Goal: Task Accomplishment & Management: Complete application form

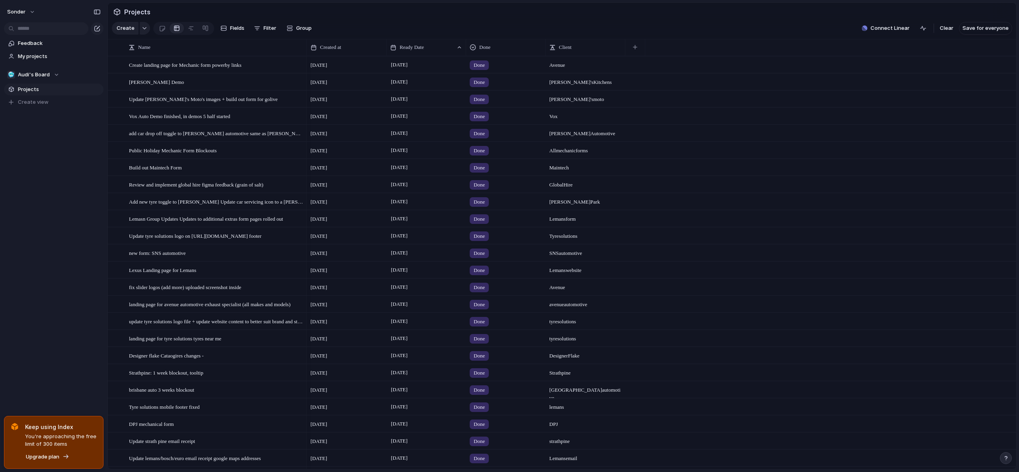
scroll to position [226, 0]
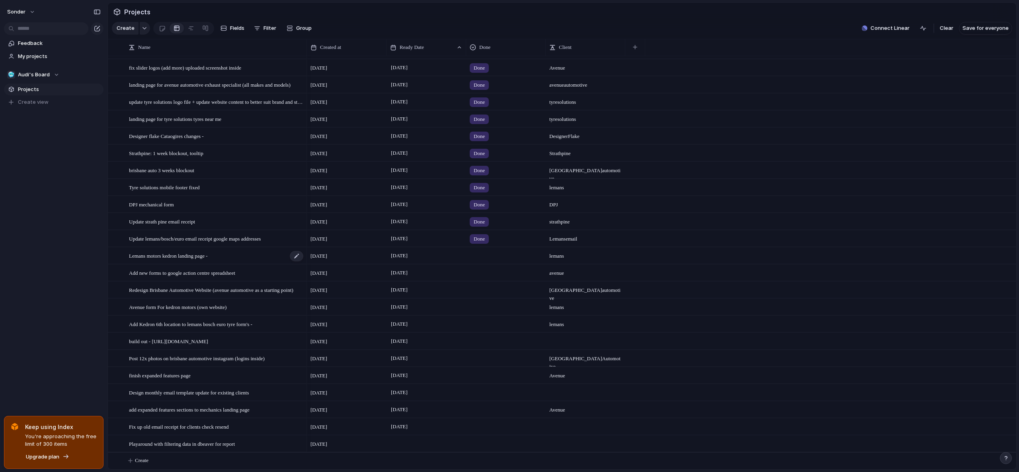
click at [205, 256] on span "Lemans motors kedron landing page -" at bounding box center [168, 255] width 78 height 9
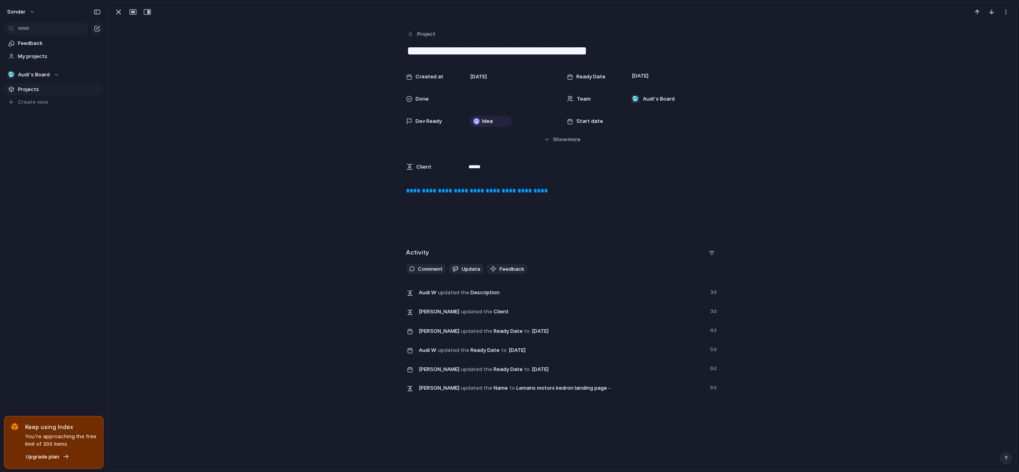
click at [505, 189] on link "**********" at bounding box center [477, 191] width 142 height 6
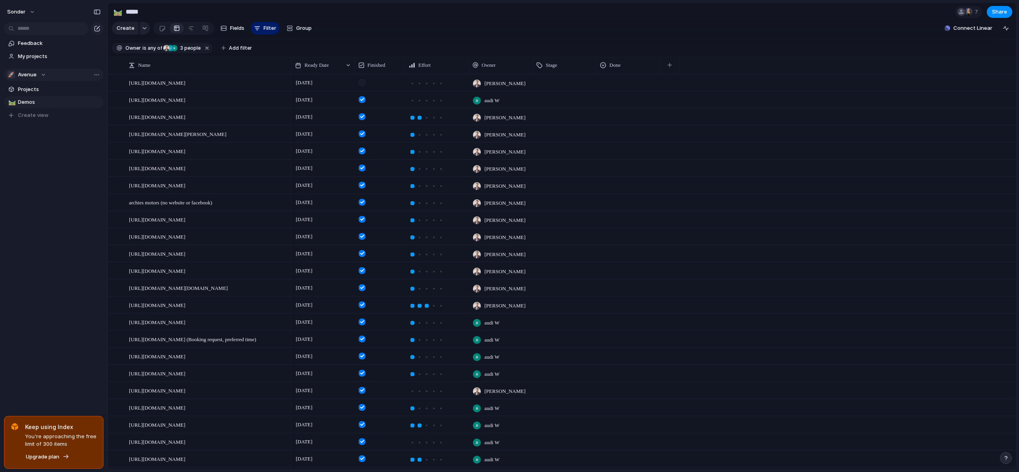
click at [27, 73] on span "Avenue" at bounding box center [27, 75] width 19 height 8
click at [40, 106] on span "Audi's Board" at bounding box center [41, 107] width 32 height 8
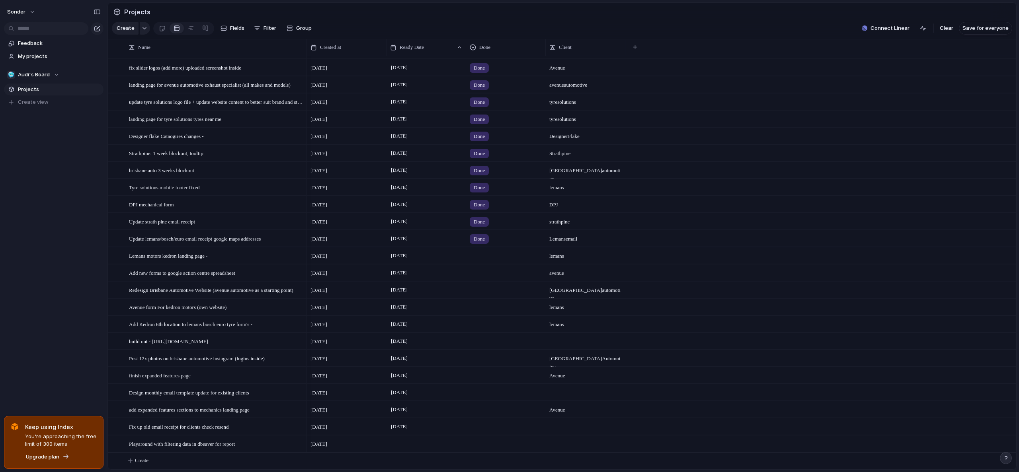
scroll to position [226, 0]
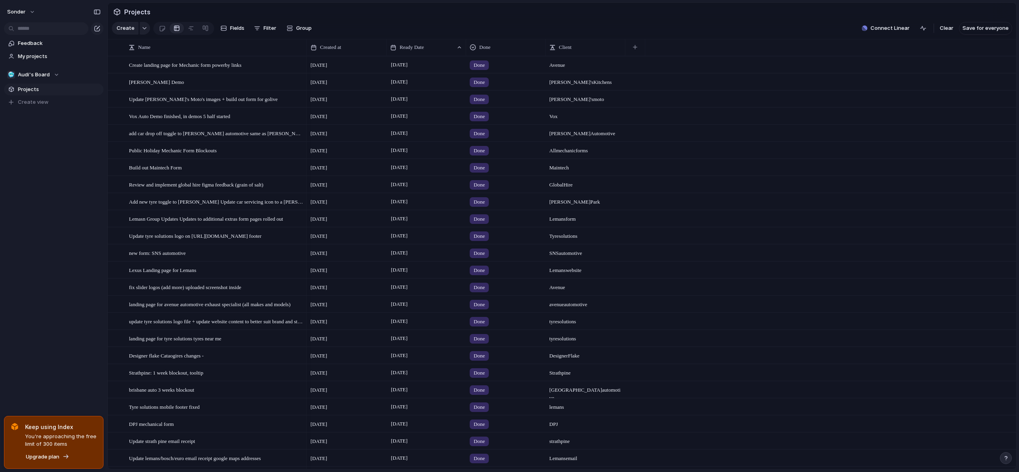
scroll to position [226, 0]
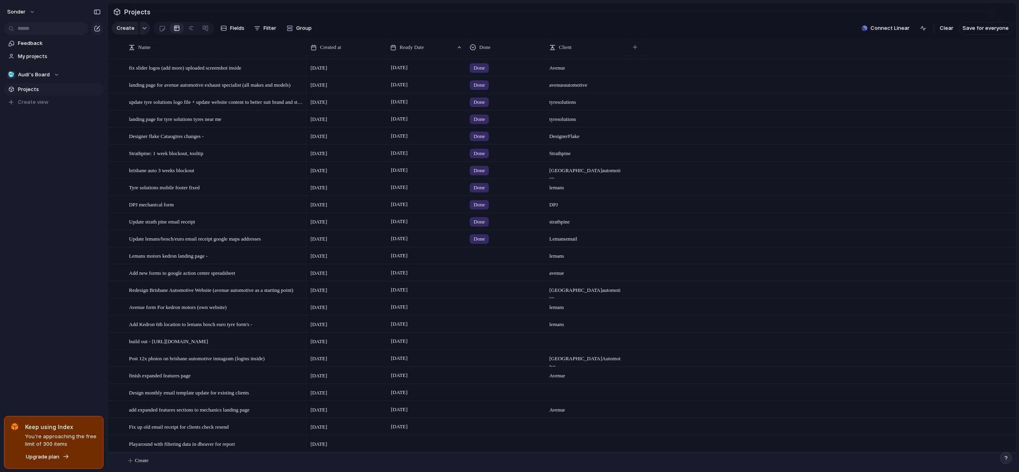
click at [142, 460] on span "Create" at bounding box center [142, 461] width 14 height 8
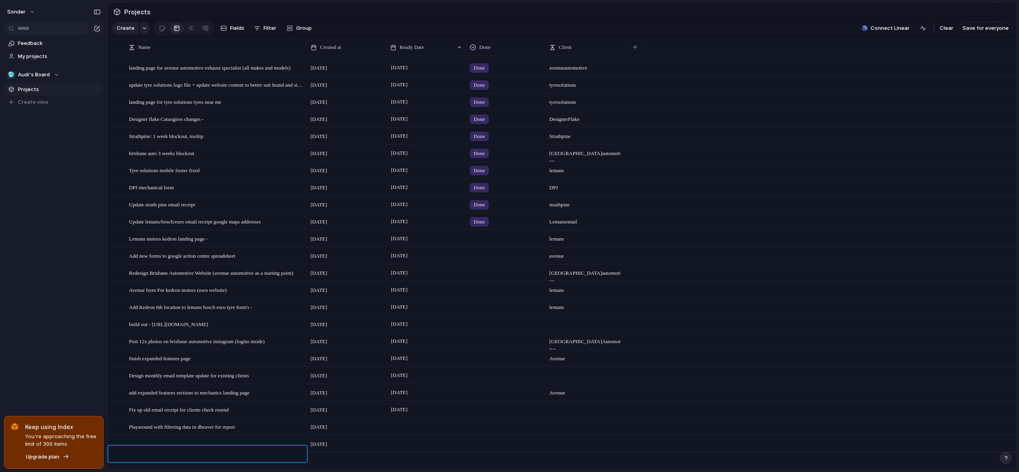
scroll to position [243, 0]
type textarea "**********"
click at [147, 460] on span "Create" at bounding box center [142, 461] width 14 height 8
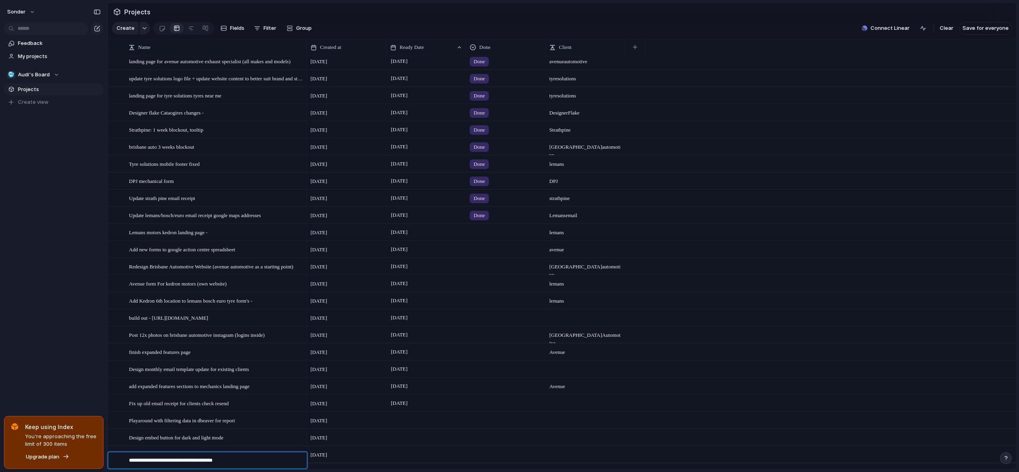
type textarea "**********"
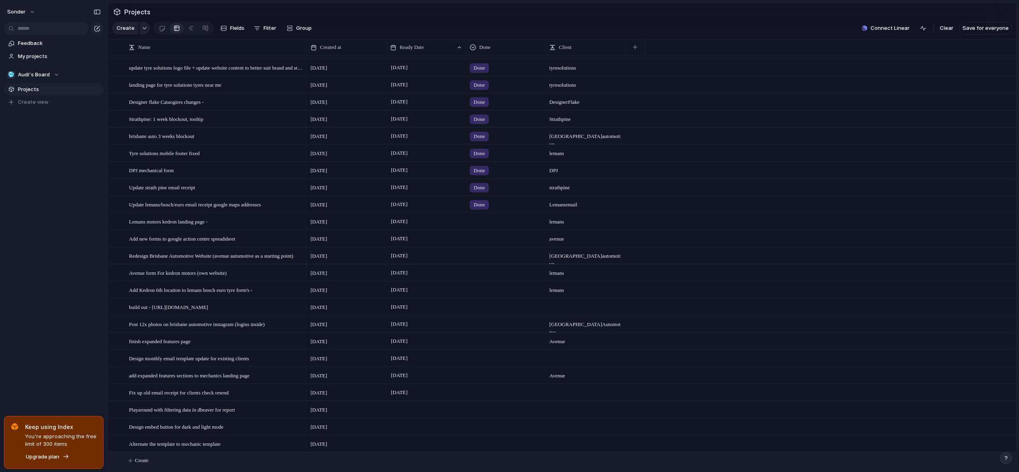
scroll to position [237, 0]
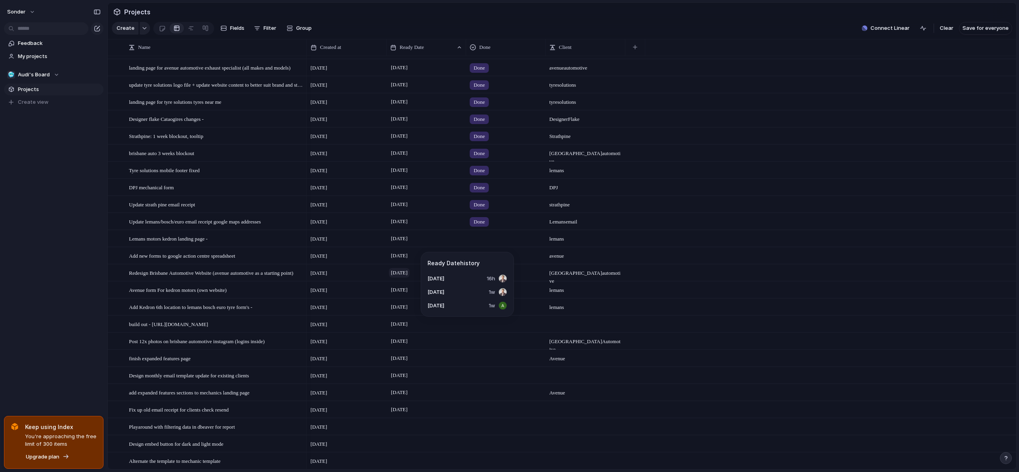
click at [409, 276] on span "[DATE]" at bounding box center [399, 273] width 21 height 10
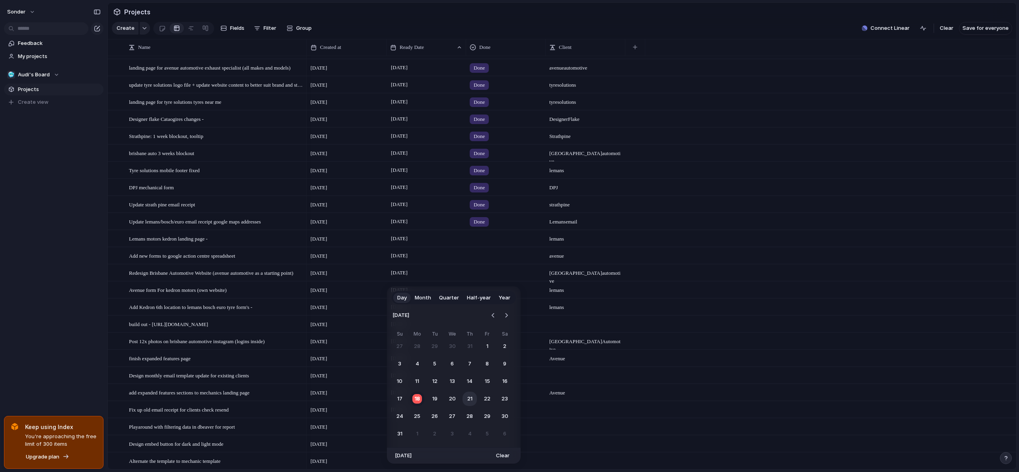
click at [470, 398] on button "21" at bounding box center [469, 399] width 14 height 14
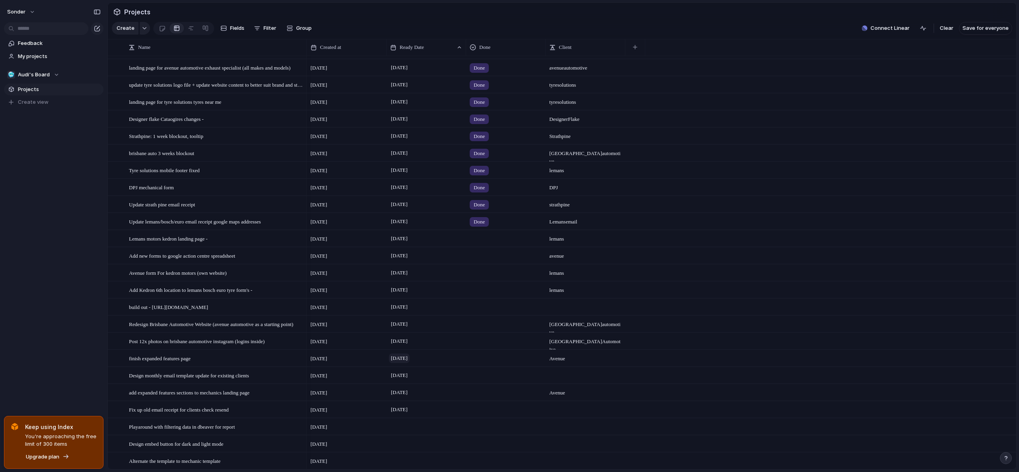
click at [405, 363] on span "[DATE]" at bounding box center [399, 359] width 21 height 10
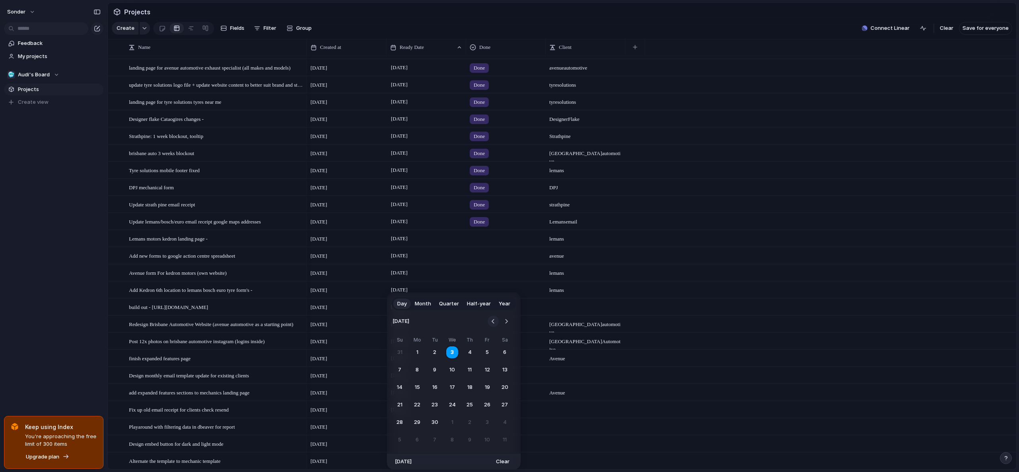
click at [490, 320] on button "Go to the Previous Month" at bounding box center [492, 321] width 11 height 11
click at [440, 406] on button "19" at bounding box center [434, 405] width 14 height 14
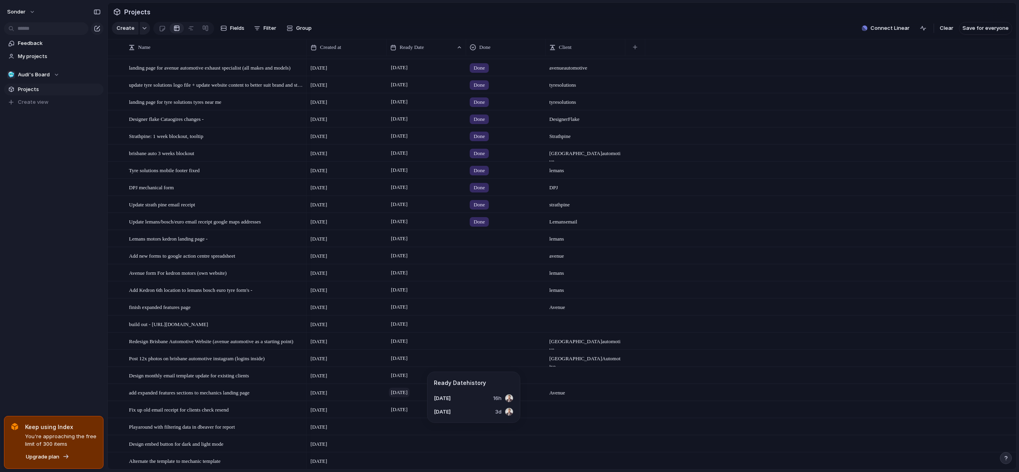
click at [409, 398] on span "[DATE]" at bounding box center [399, 393] width 21 height 10
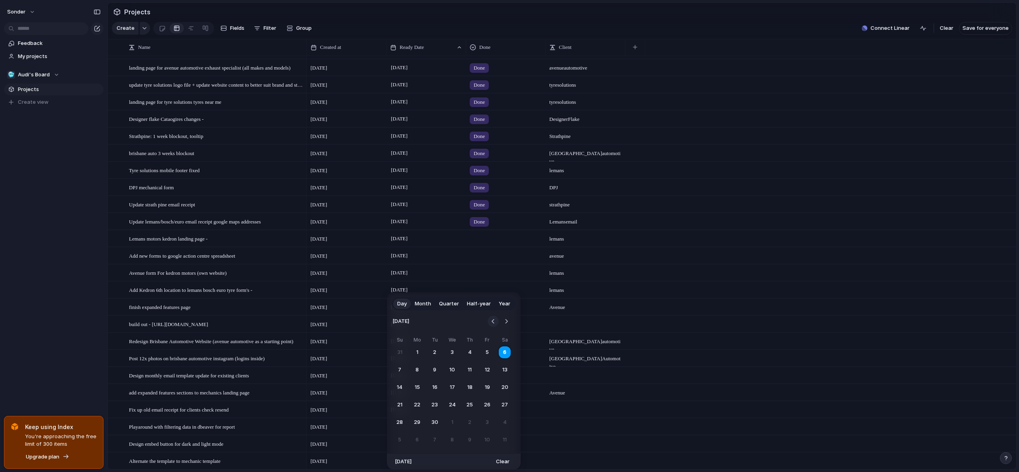
click at [495, 323] on button "Go to the Previous Month" at bounding box center [492, 321] width 11 height 11
click at [437, 407] on button "19" at bounding box center [434, 405] width 14 height 14
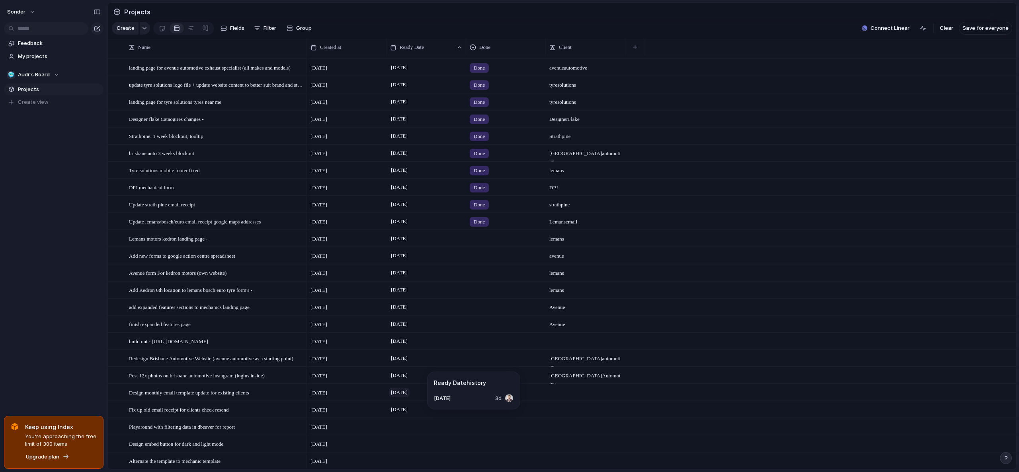
click at [409, 395] on span "[DATE]" at bounding box center [399, 393] width 21 height 10
click at [409, 398] on span "[DATE]" at bounding box center [399, 393] width 21 height 10
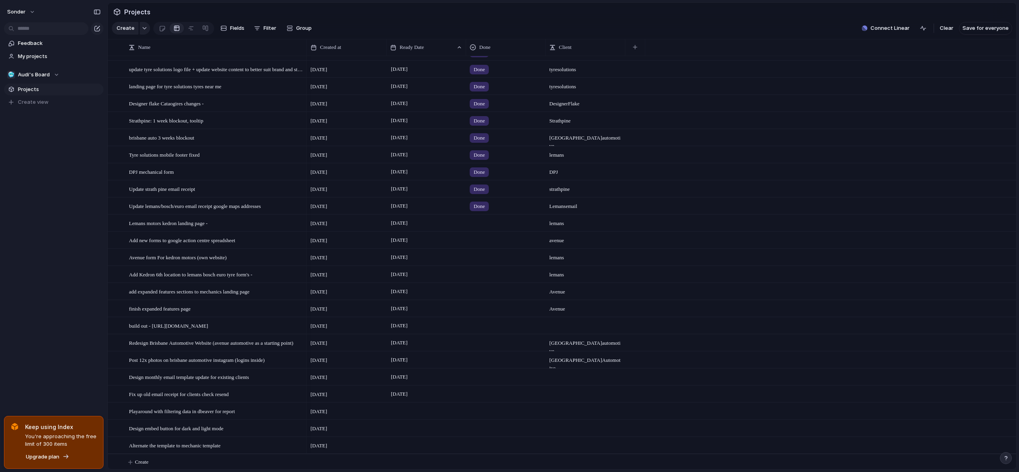
scroll to position [260, 0]
click at [412, 427] on div at bounding box center [426, 427] width 80 height 16
click at [409, 391] on span "[DATE]" at bounding box center [399, 393] width 21 height 10
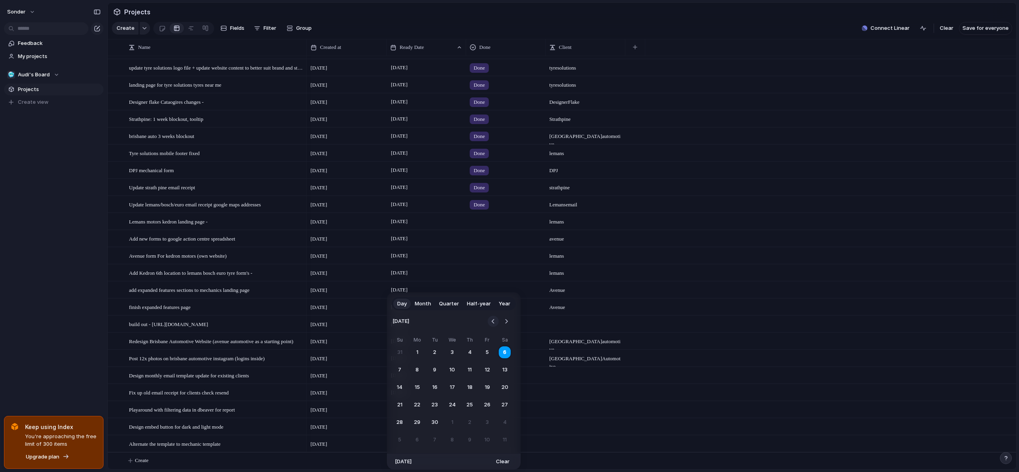
click at [493, 320] on button "Go to the Previous Month" at bounding box center [492, 321] width 11 height 11
click at [451, 405] on button "20" at bounding box center [452, 405] width 14 height 14
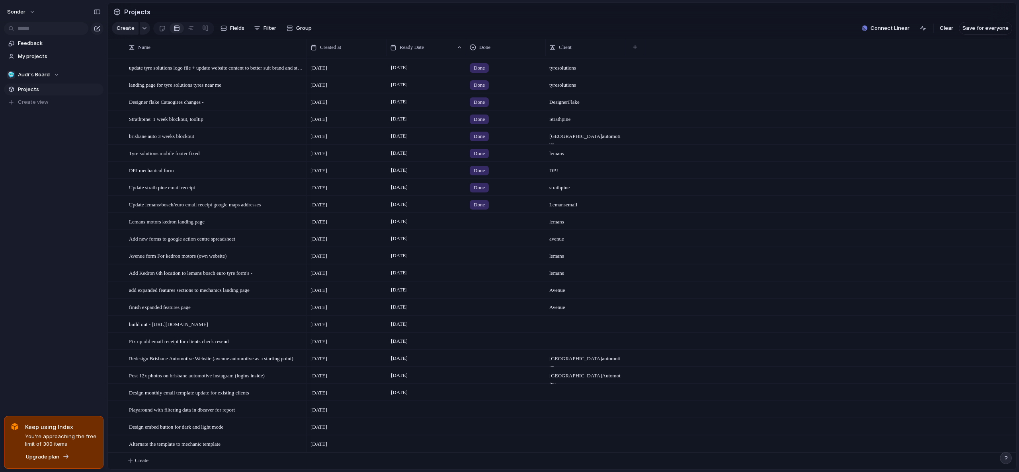
click at [394, 423] on div at bounding box center [426, 427] width 80 height 16
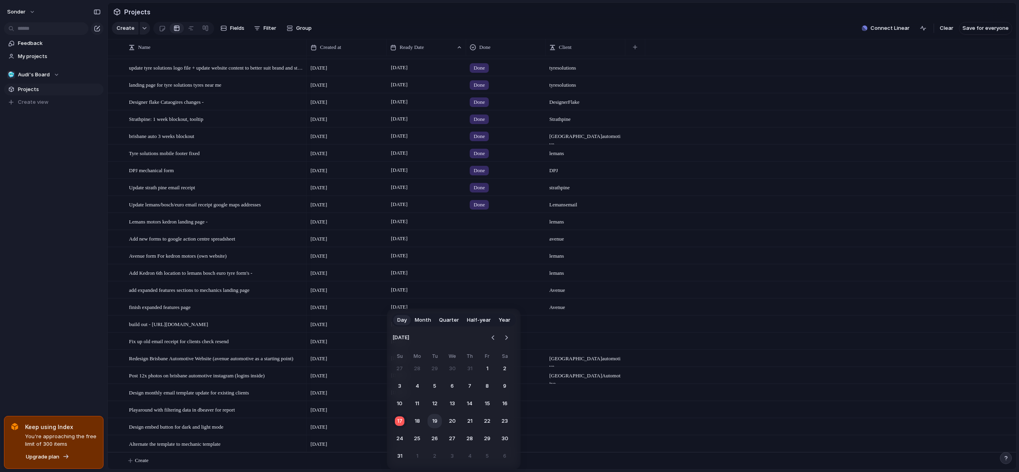
click at [434, 422] on button "19" at bounding box center [434, 421] width 14 height 14
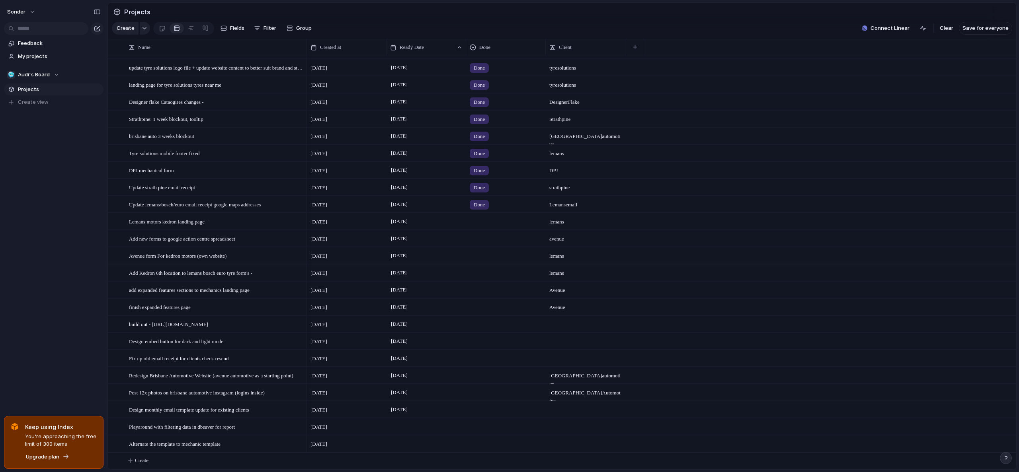
click at [411, 442] on div at bounding box center [426, 444] width 80 height 16
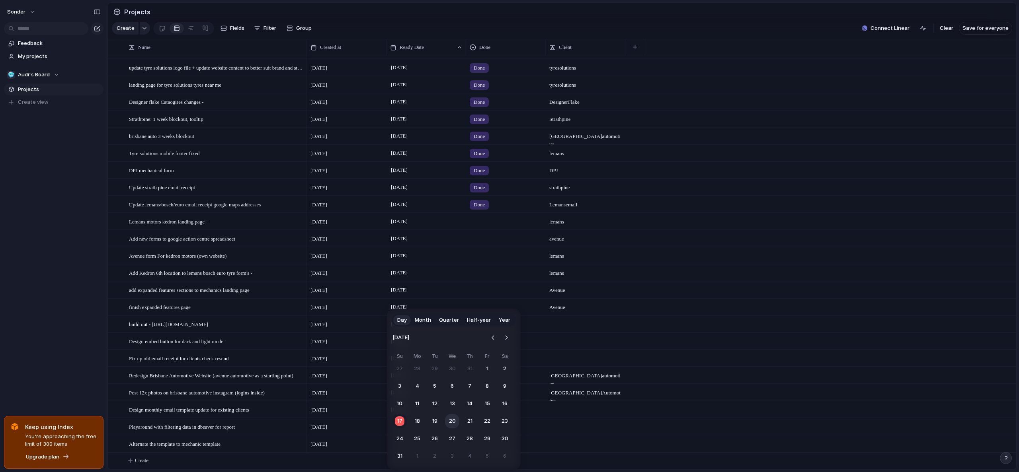
click at [448, 421] on button "20" at bounding box center [452, 421] width 14 height 14
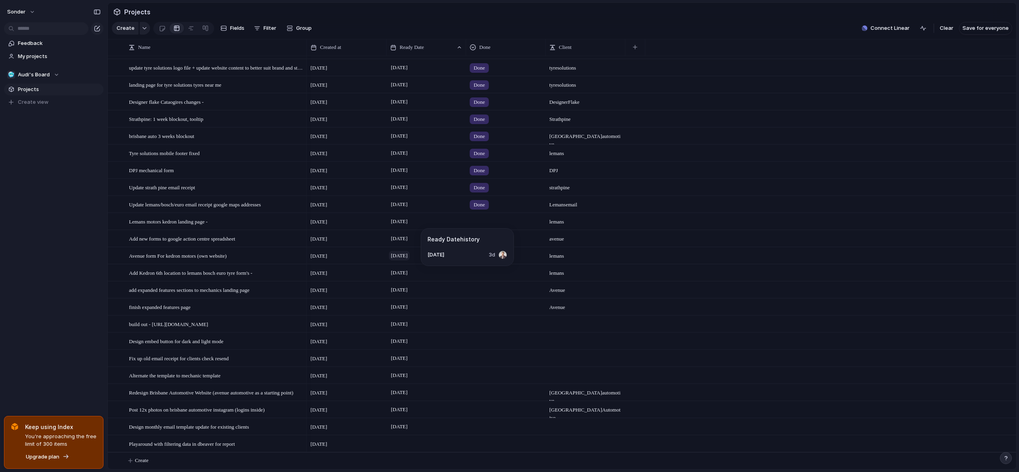
click at [409, 253] on span "[DATE]" at bounding box center [399, 256] width 21 height 10
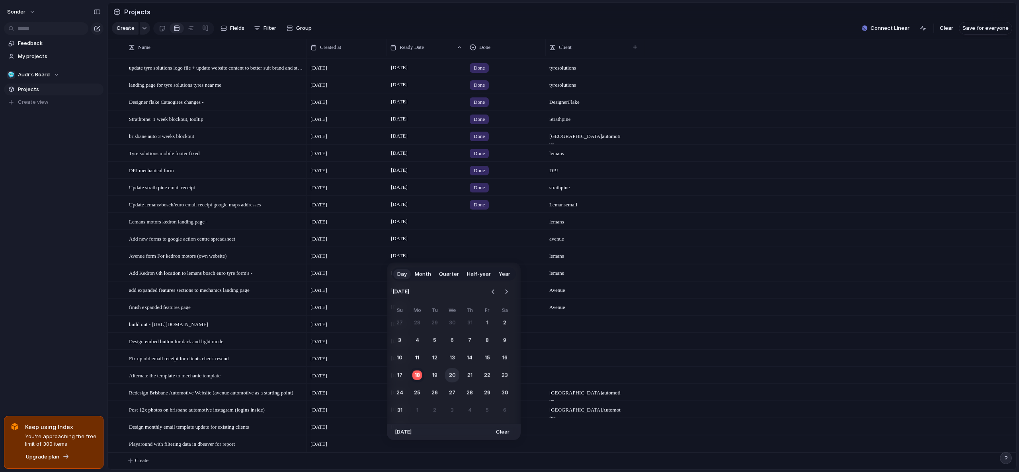
click at [454, 377] on button "20" at bounding box center [452, 375] width 14 height 14
